Goal: Find specific page/section: Find specific page/section

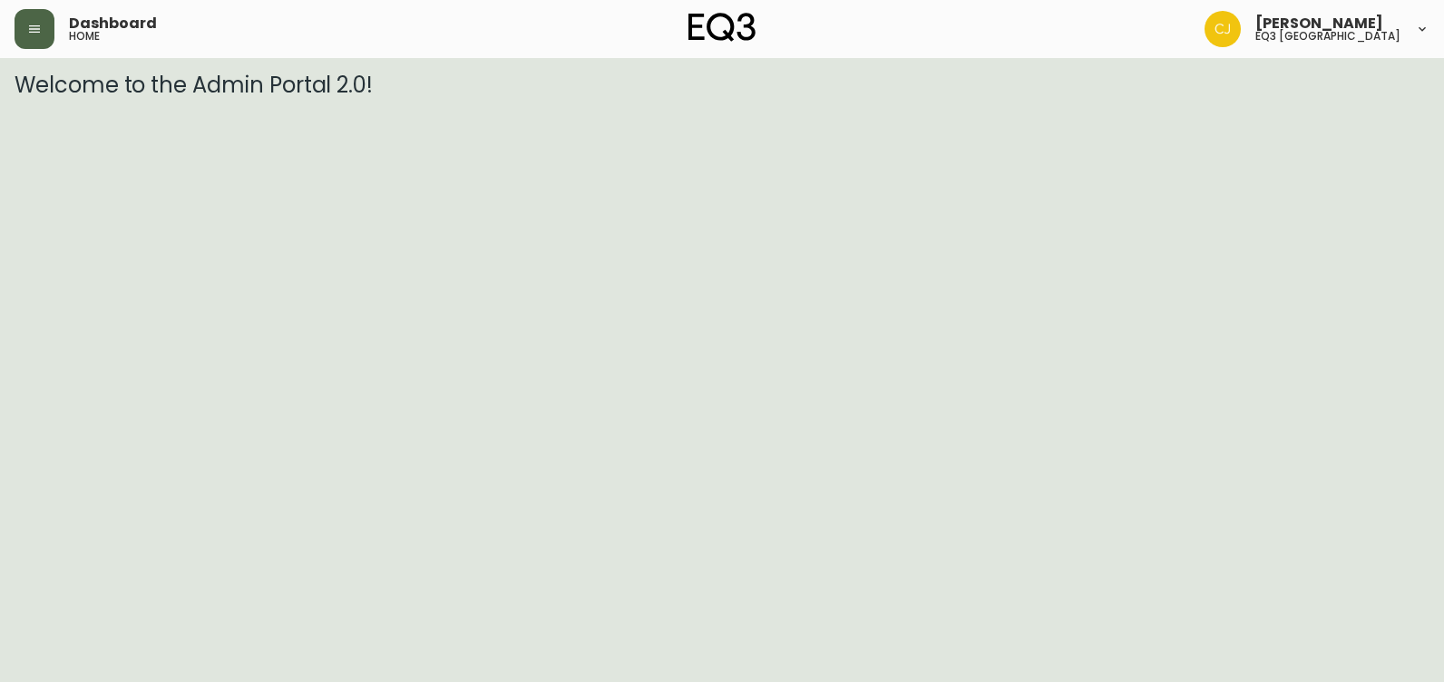
click at [18, 21] on button "button" at bounding box center [35, 29] width 40 height 40
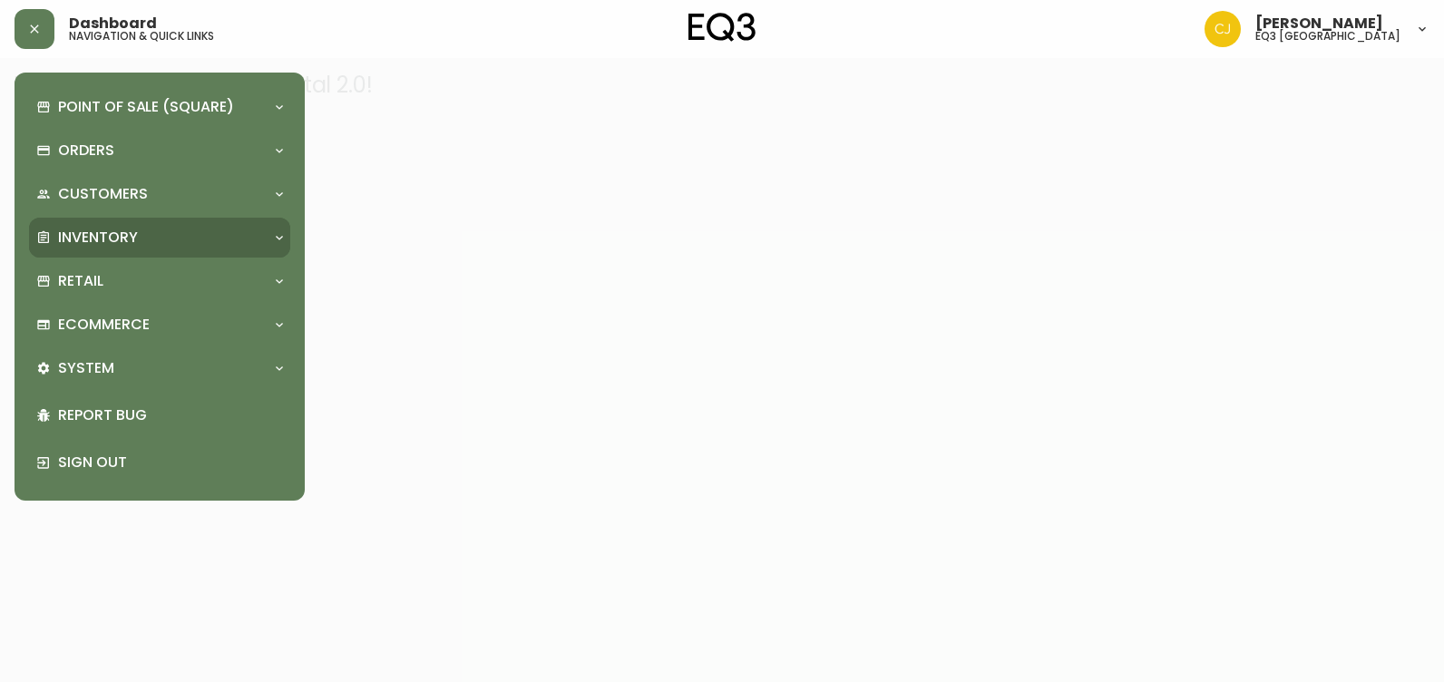
click at [96, 228] on p "Inventory" at bounding box center [98, 238] width 80 height 20
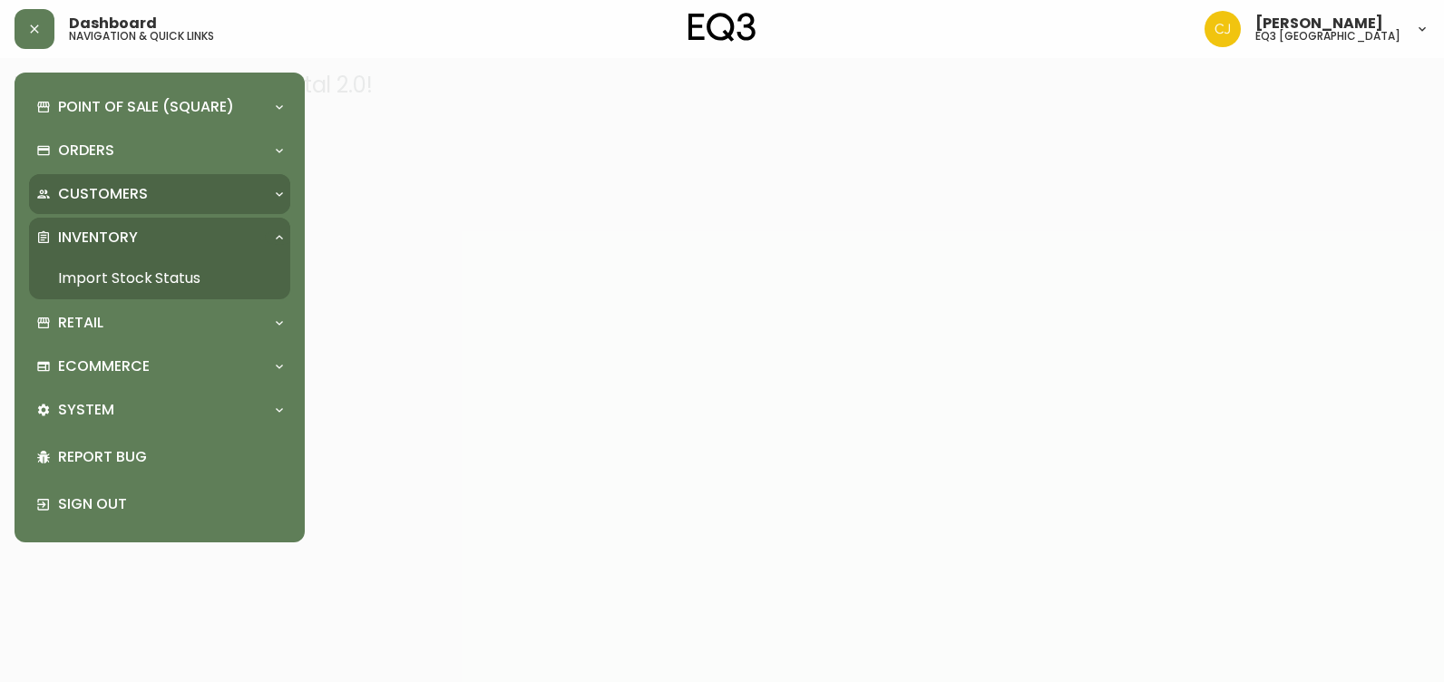
click at [99, 181] on div "Customers" at bounding box center [159, 194] width 261 height 40
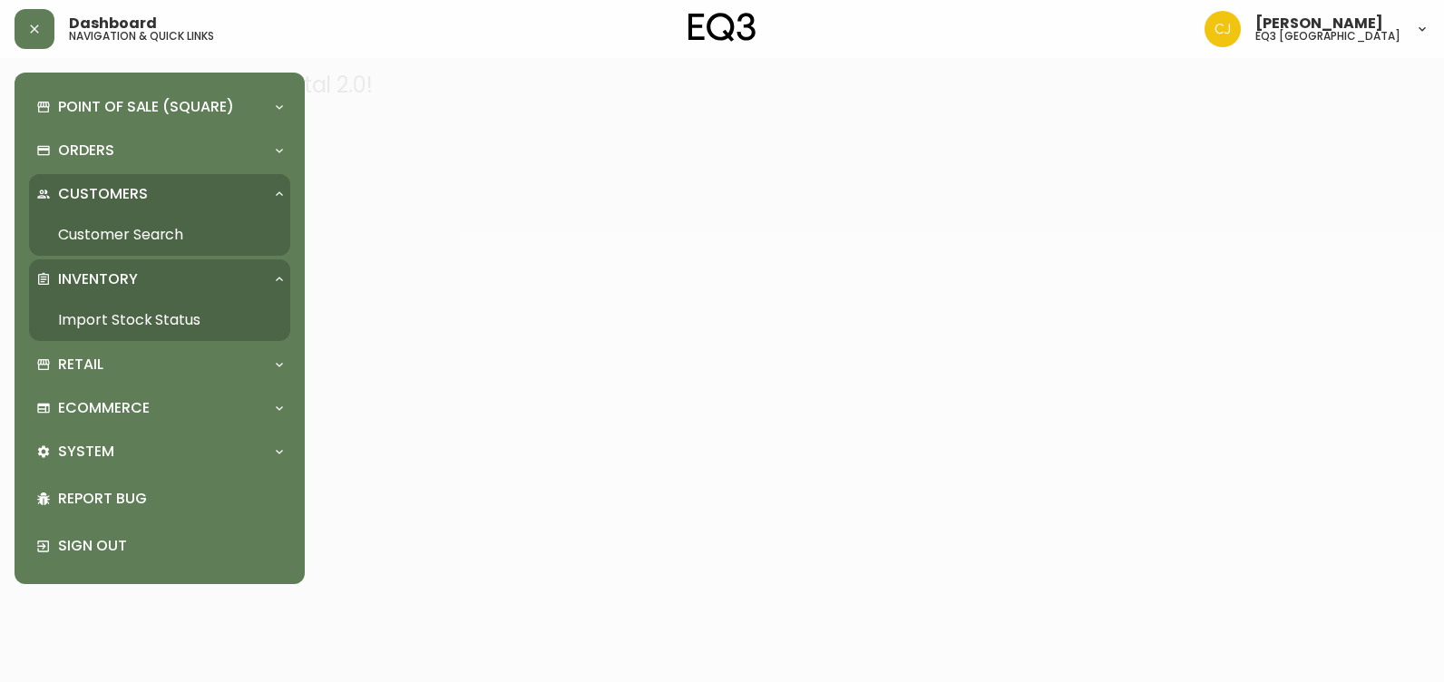
click at [91, 223] on link "Customer Search" at bounding box center [159, 235] width 261 height 42
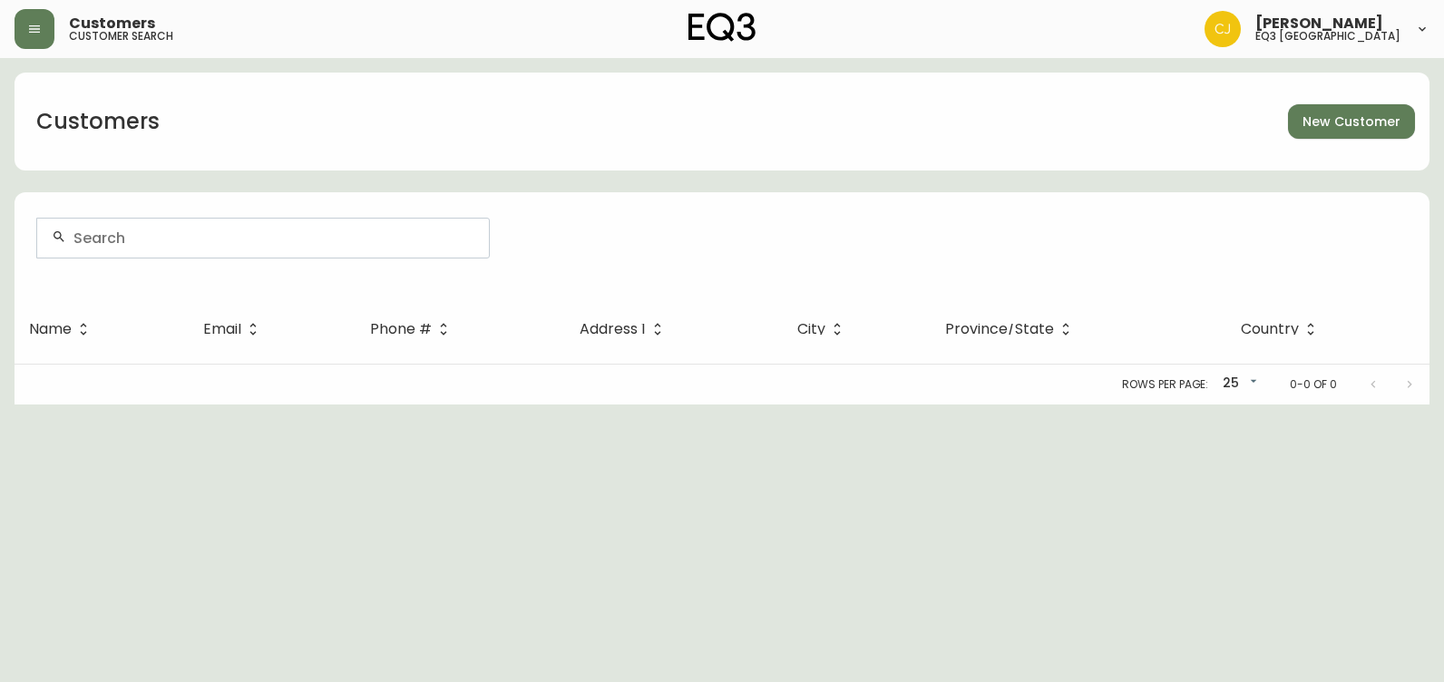
click at [135, 219] on div at bounding box center [263, 238] width 452 height 39
click at [125, 230] on input "text" at bounding box center [273, 238] width 401 height 17
click at [138, 230] on input "text" at bounding box center [273, 238] width 401 height 17
click at [126, 233] on input "text" at bounding box center [273, 238] width 401 height 17
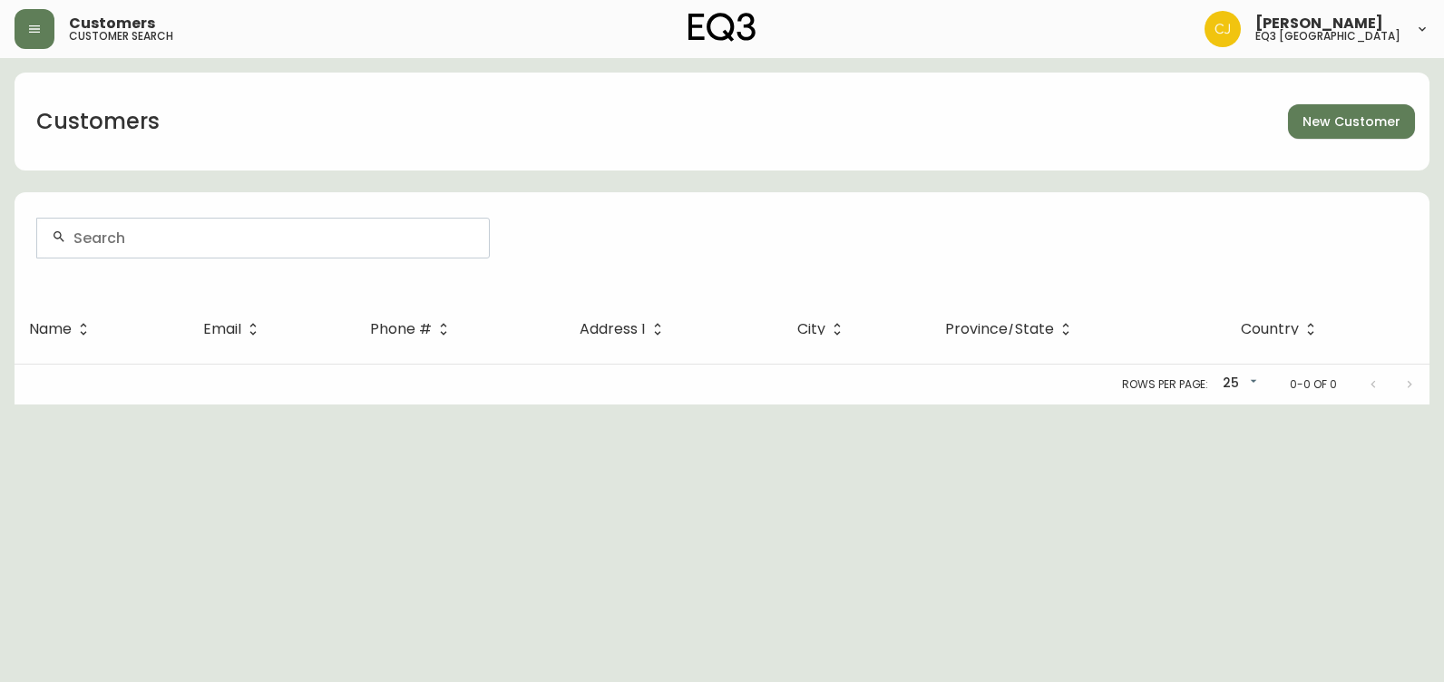
type input "y"
click at [69, 340] on span "vysek" at bounding box center [79, 334] width 41 height 21
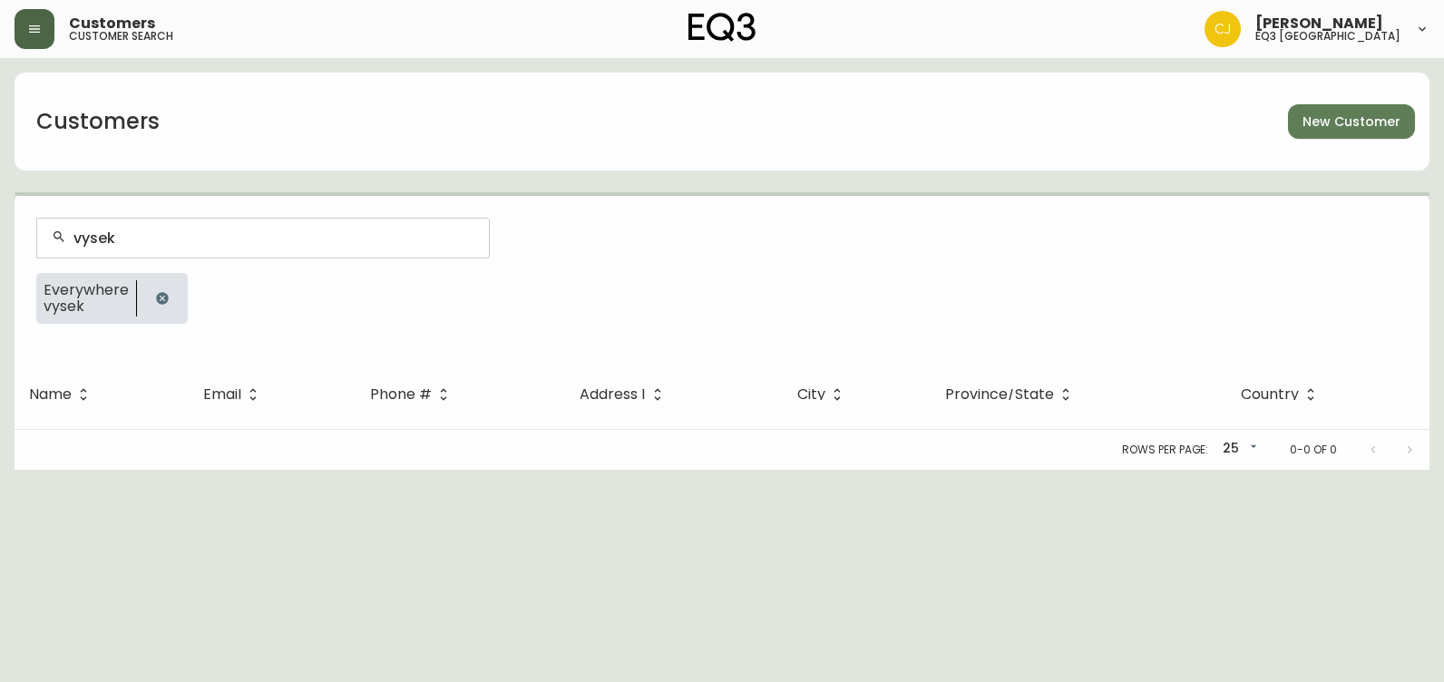
type input "vysek"
click at [39, 40] on button "button" at bounding box center [35, 29] width 40 height 40
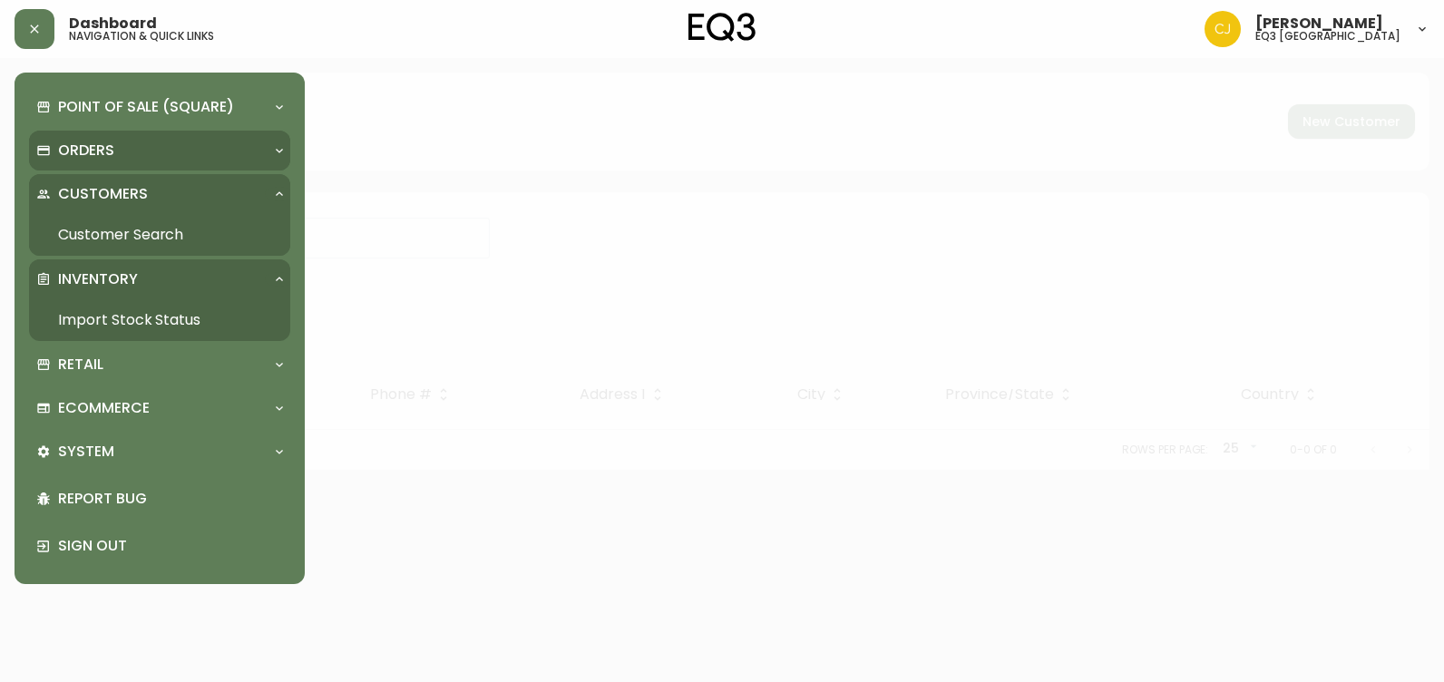
click at [176, 145] on div "Orders" at bounding box center [150, 151] width 229 height 20
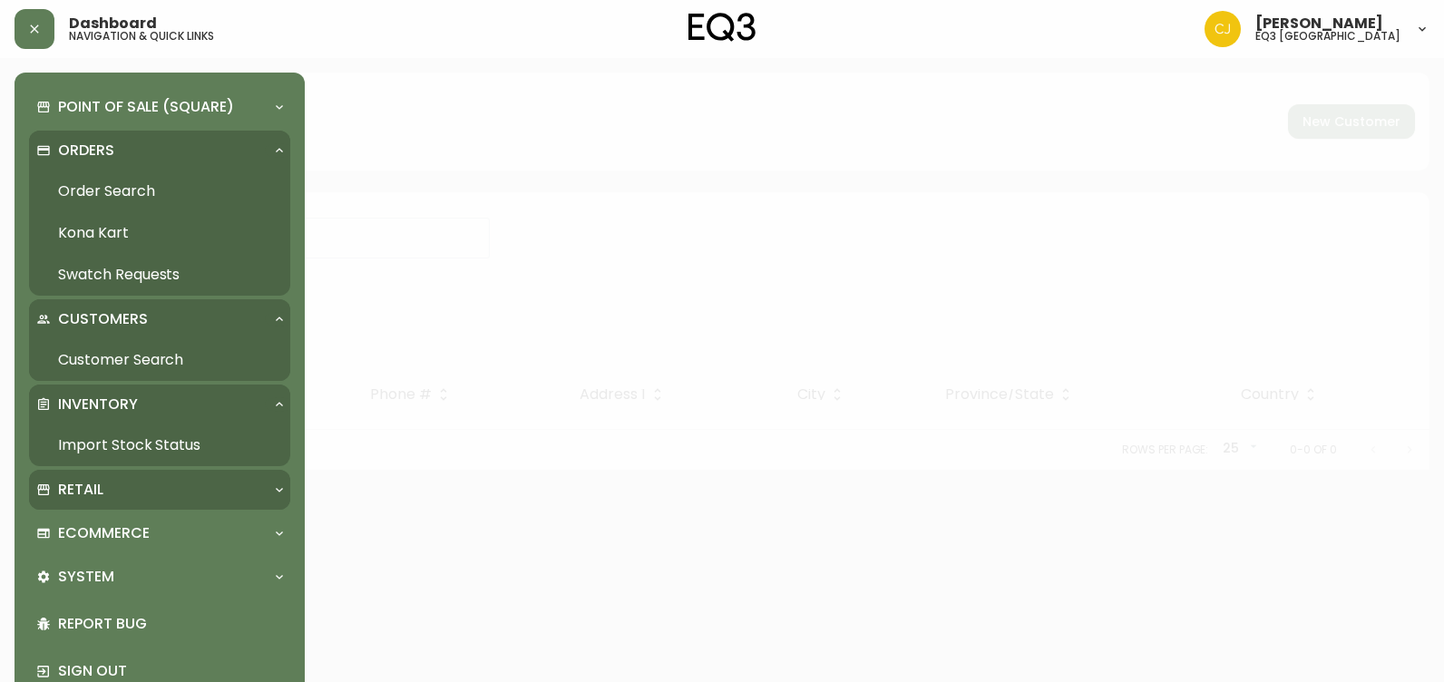
click at [111, 485] on div "Retail" at bounding box center [150, 490] width 229 height 20
